Goal: Find specific page/section: Find specific page/section

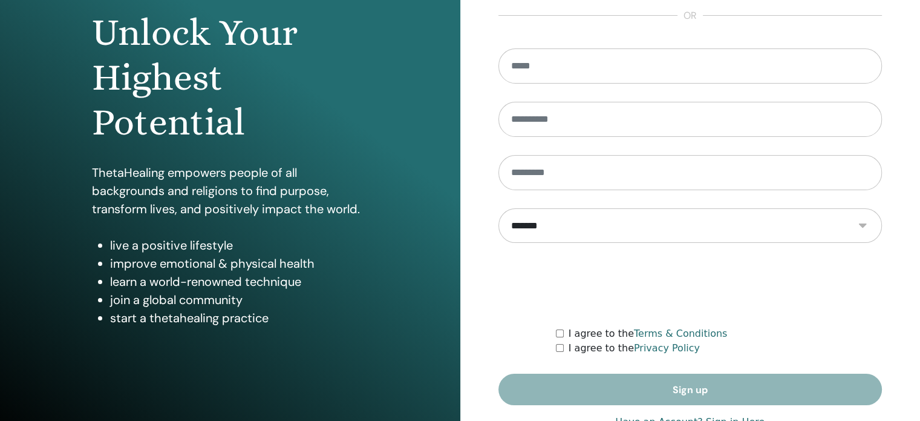
scroll to position [160, 0]
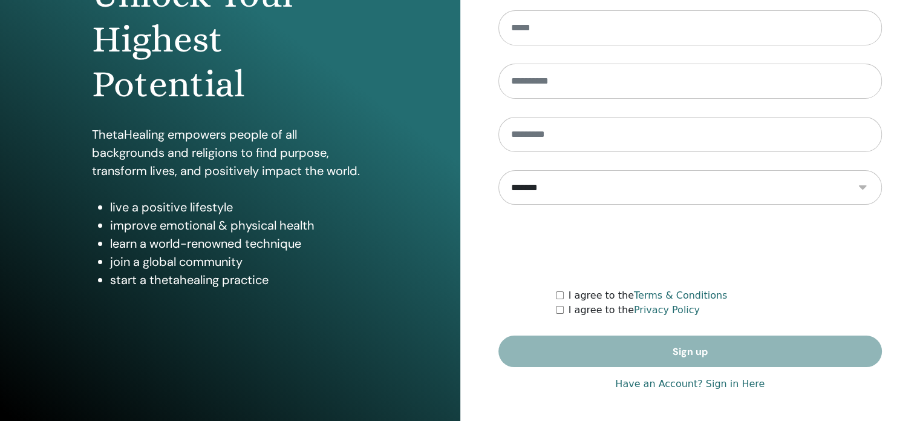
type input "**********"
click at [733, 381] on link "Have an Account? Sign in Here" at bounding box center [689, 383] width 149 height 15
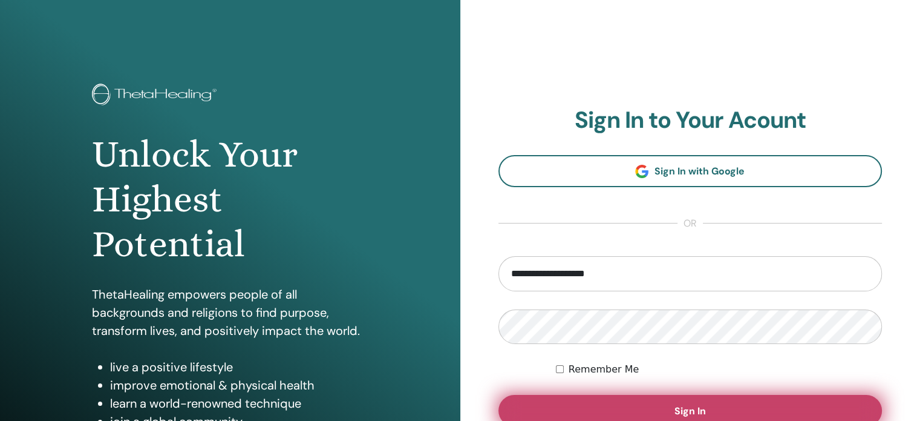
click at [697, 405] on span "Sign In" at bounding box center [690, 410] width 31 height 13
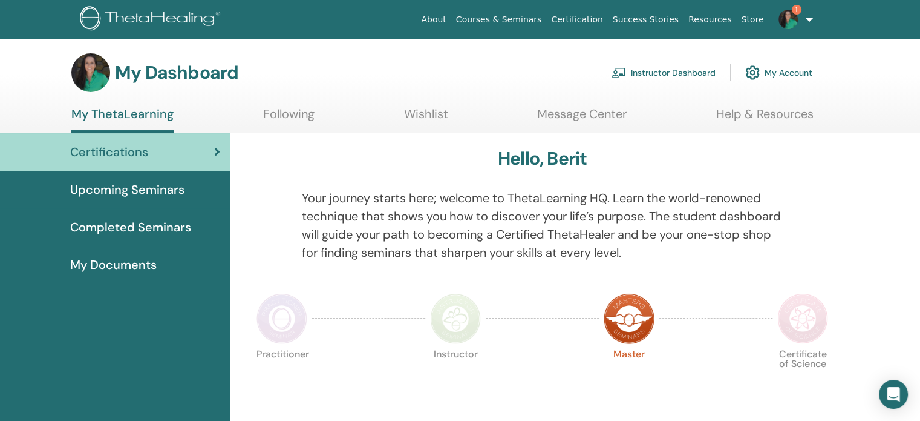
click at [167, 189] on span "Upcoming Seminars" at bounding box center [127, 189] width 114 height 18
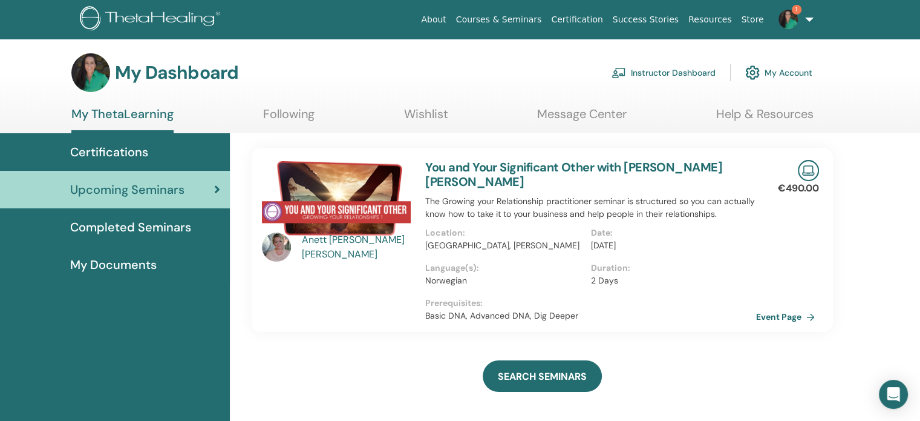
click at [659, 77] on link "Instructor Dashboard" at bounding box center [664, 72] width 104 height 27
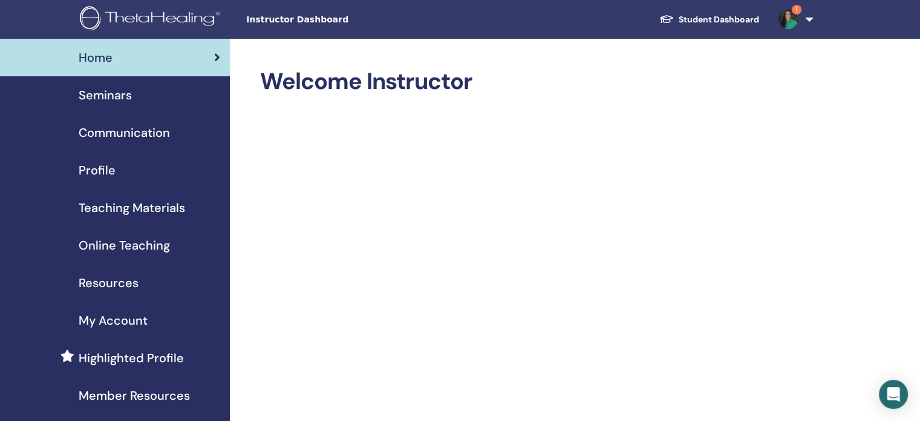
click at [122, 99] on span "Seminars" at bounding box center [105, 95] width 53 height 18
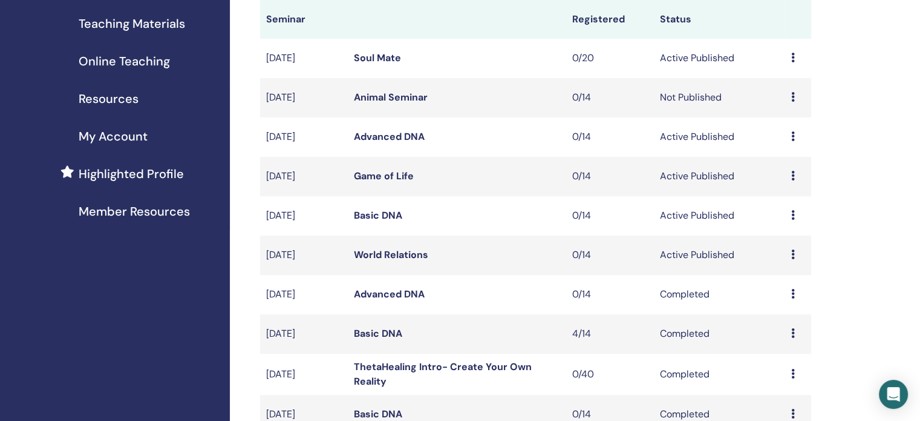
scroll to position [182, 0]
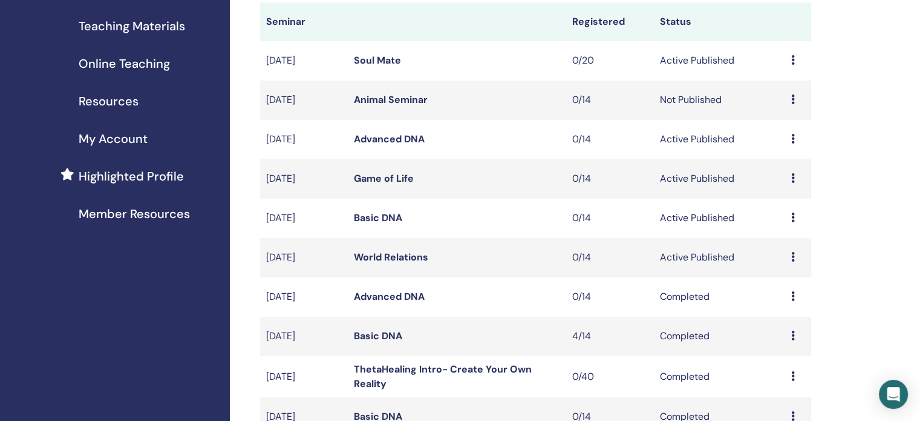
click at [675, 216] on td "Active Published" at bounding box center [719, 217] width 131 height 39
click at [614, 220] on td "0/14" at bounding box center [610, 217] width 88 height 39
drag, startPoint x: 490, startPoint y: 219, endPoint x: 593, endPoint y: 217, distance: 102.9
click at [491, 219] on td "Basic DNA" at bounding box center [457, 217] width 218 height 39
click at [793, 220] on icon at bounding box center [794, 217] width 4 height 10
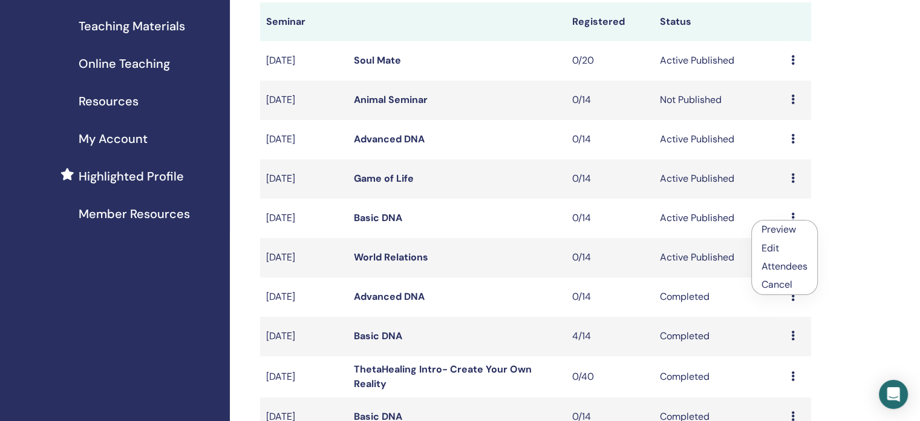
click at [769, 230] on link "Preview" at bounding box center [779, 229] width 34 height 13
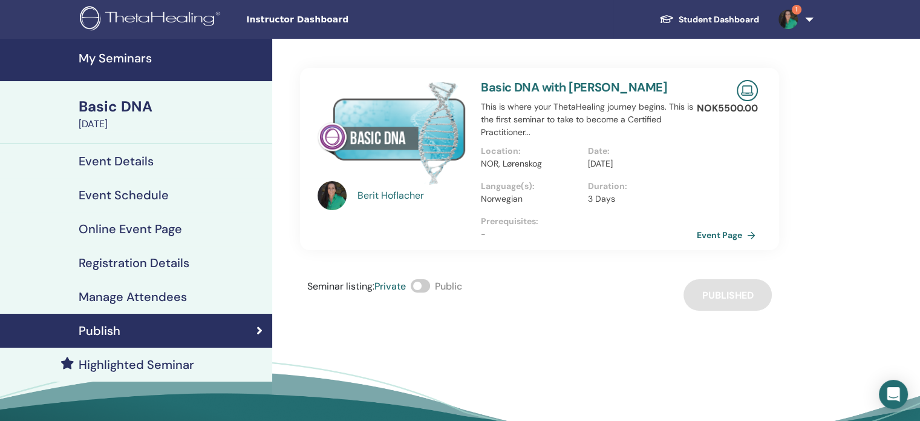
click at [703, 231] on link "Event Page" at bounding box center [729, 235] width 64 height 18
